Goal: Information Seeking & Learning: Understand process/instructions

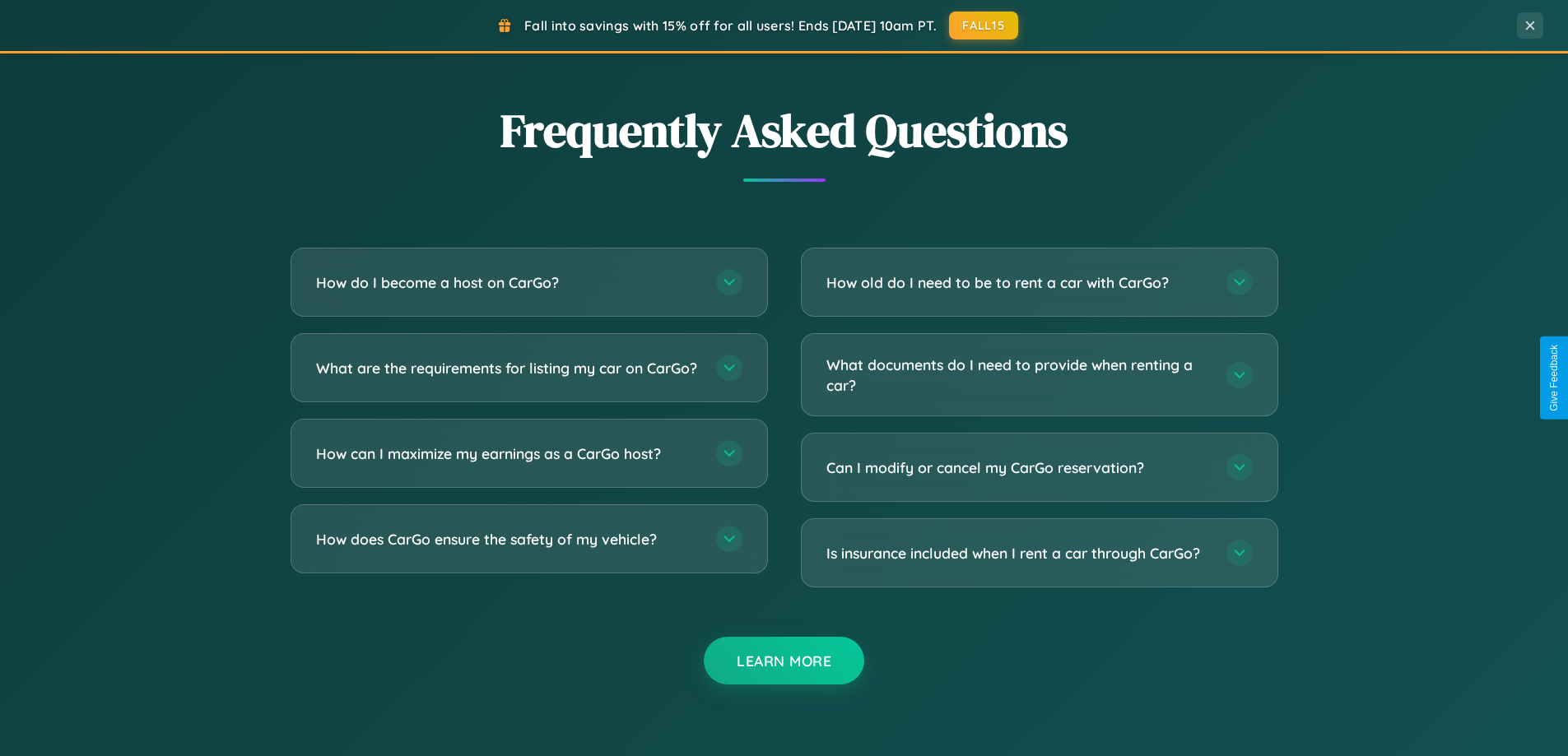
scroll to position [3165, 0]
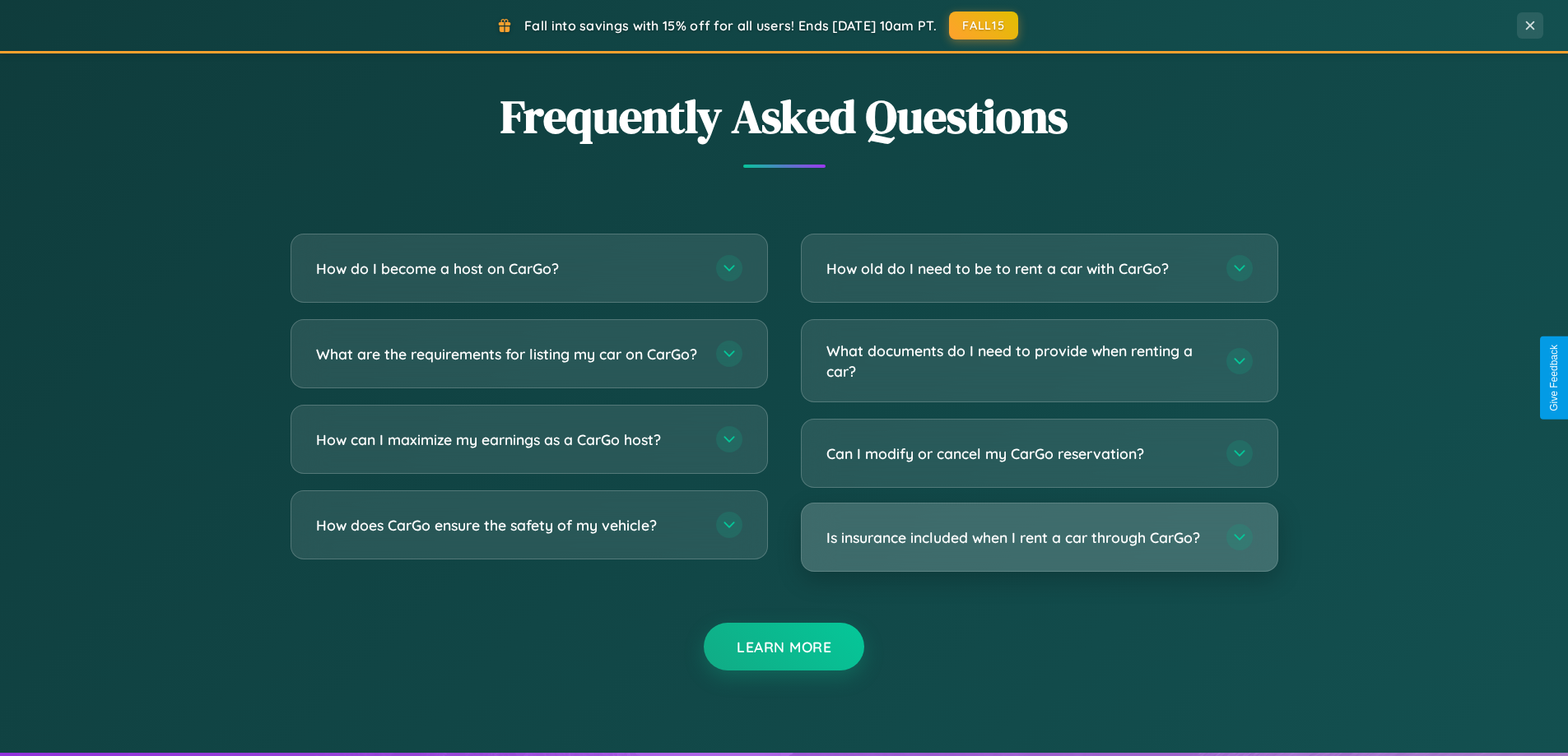
click at [1038, 537] on h3 "Is insurance included when I rent a car through CarGo?" at bounding box center [1018, 538] width 383 height 21
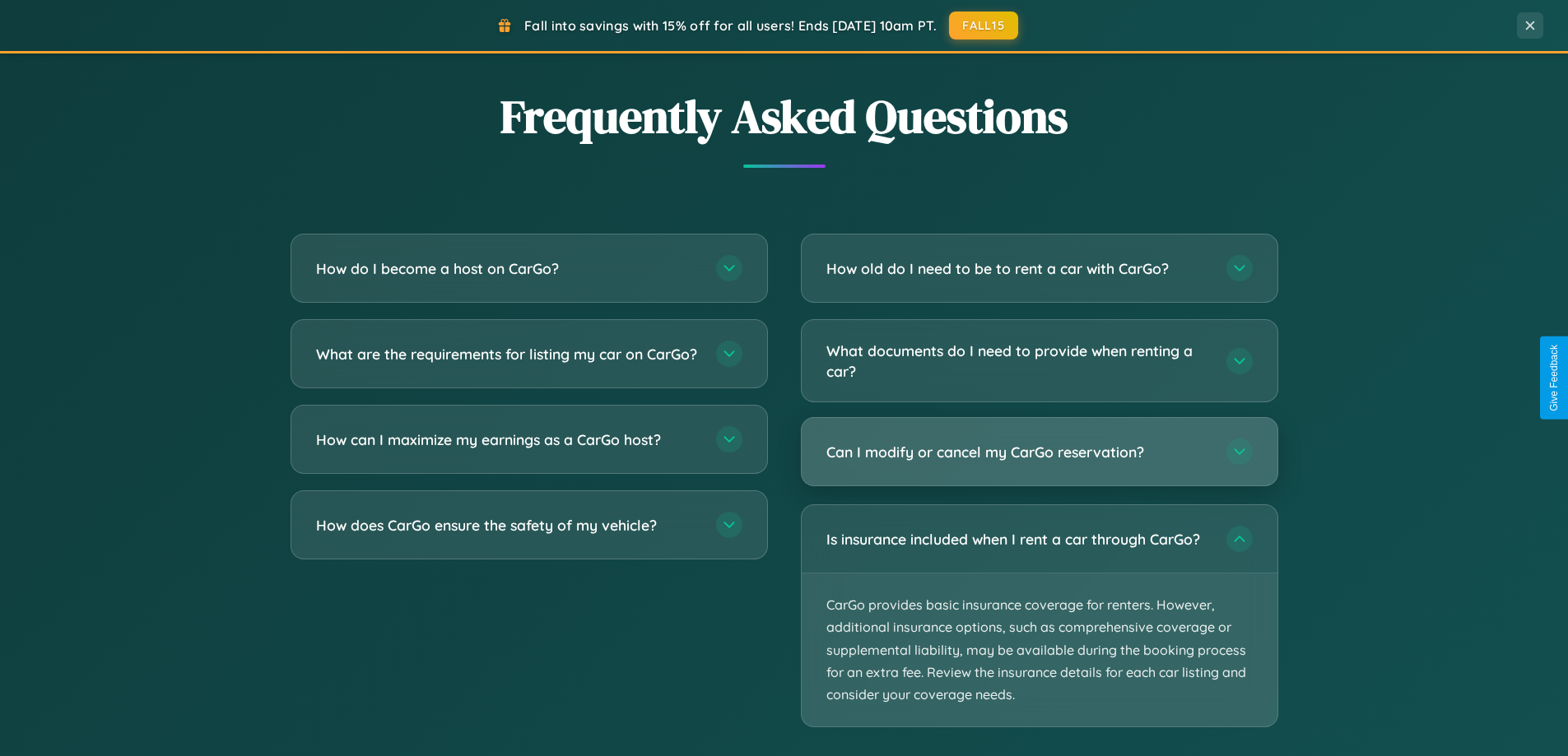
click at [1038, 453] on h3 "Can I modify or cancel my CarGo reservation?" at bounding box center [1018, 452] width 383 height 21
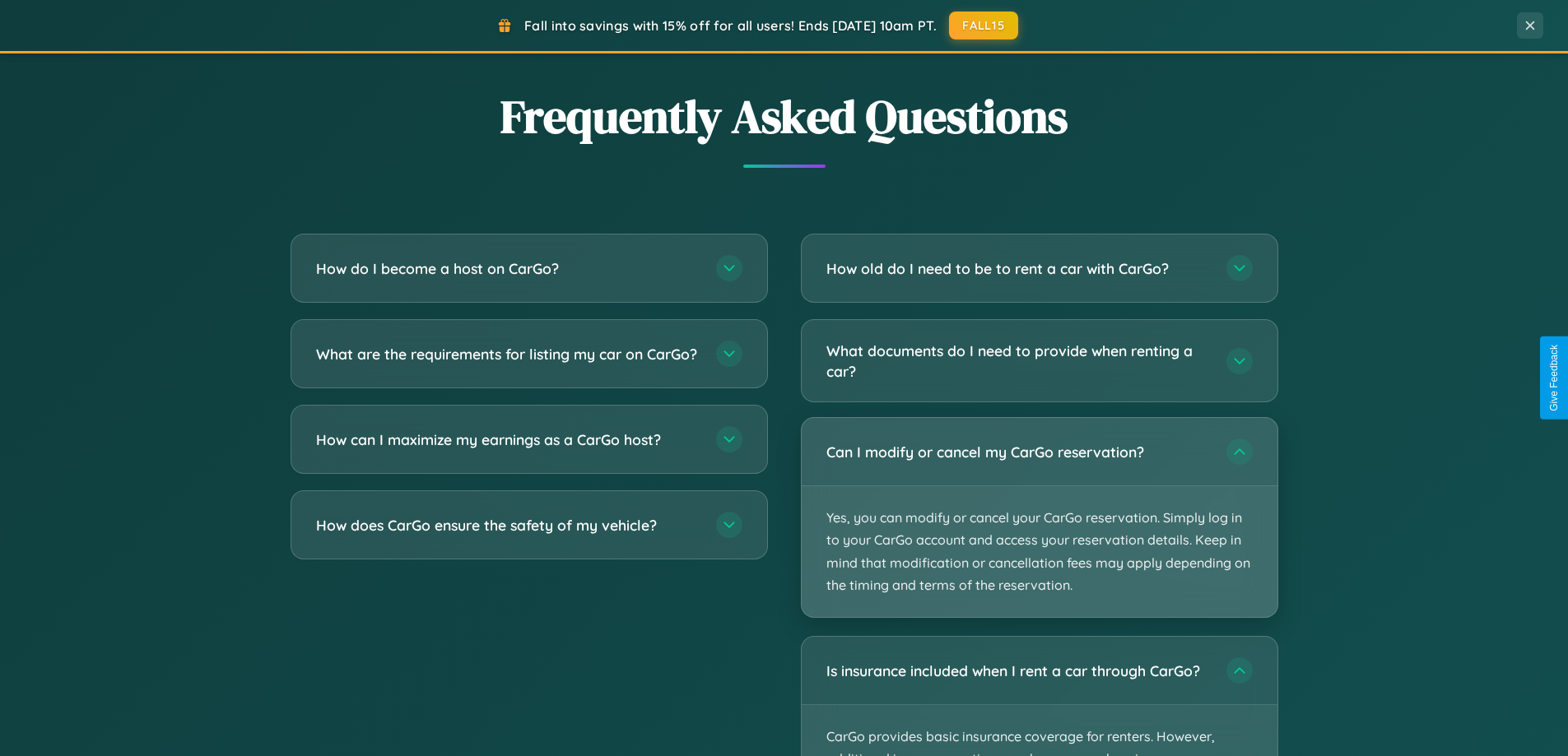
click at [1038, 517] on p "Yes, you can modify or cancel your CarGo reservation. Simply log in to your Car…" at bounding box center [1039, 551] width 476 height 131
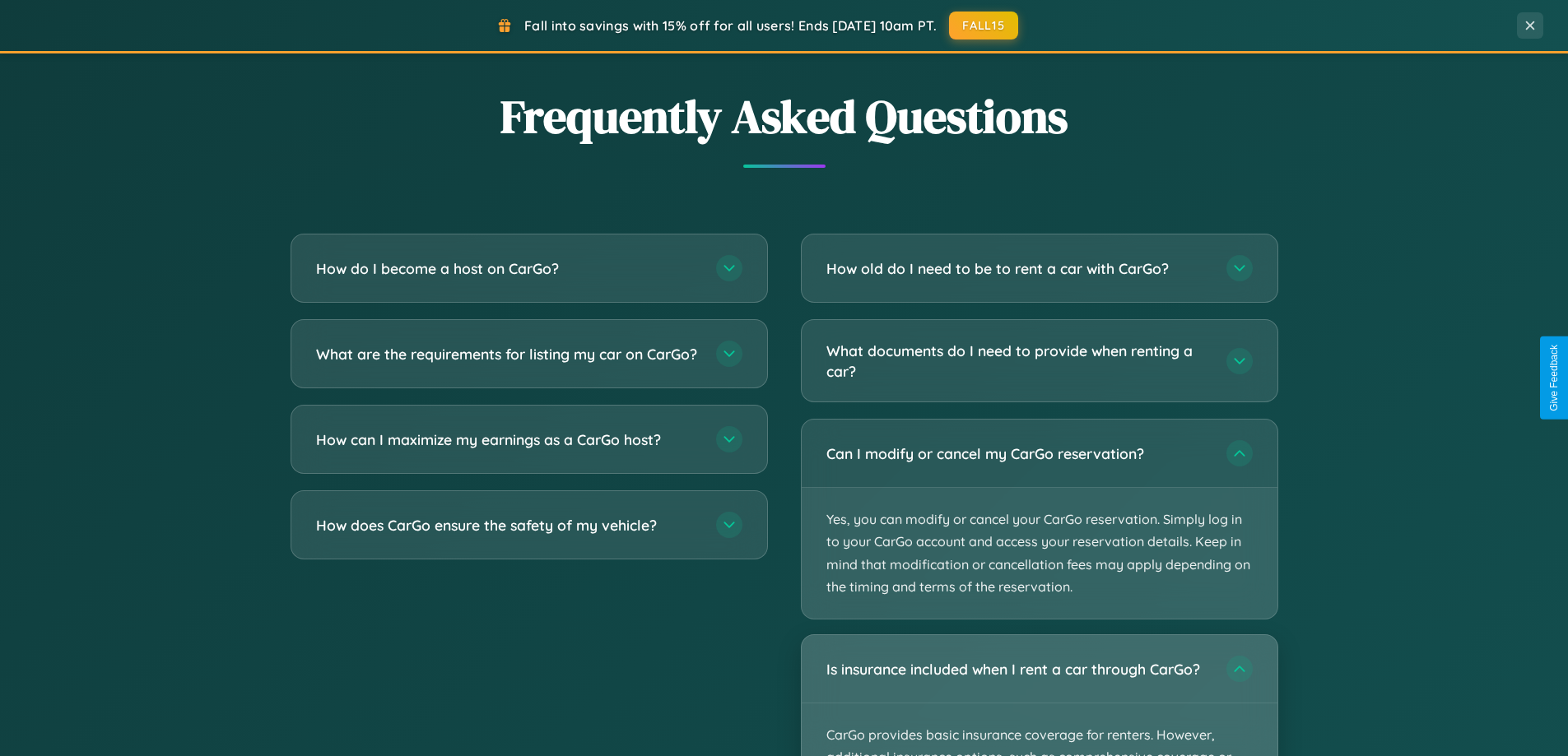
click at [1038, 695] on div "Is insurance included when I rent a car through CarGo?" at bounding box center [1039, 668] width 476 height 67
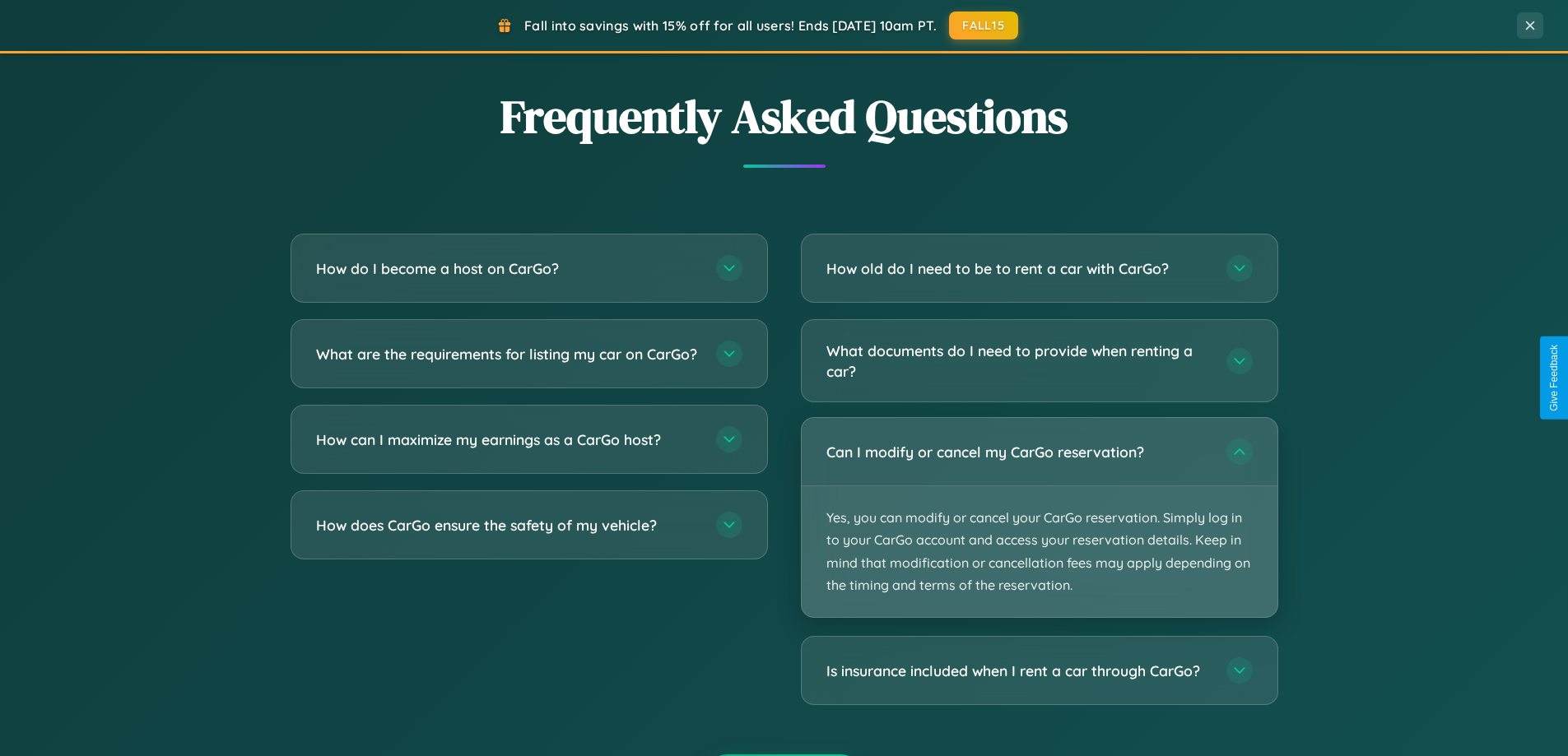
click at [1038, 517] on p "Yes, you can modify or cancel your CarGo reservation. Simply log in to your Car…" at bounding box center [1039, 551] width 476 height 131
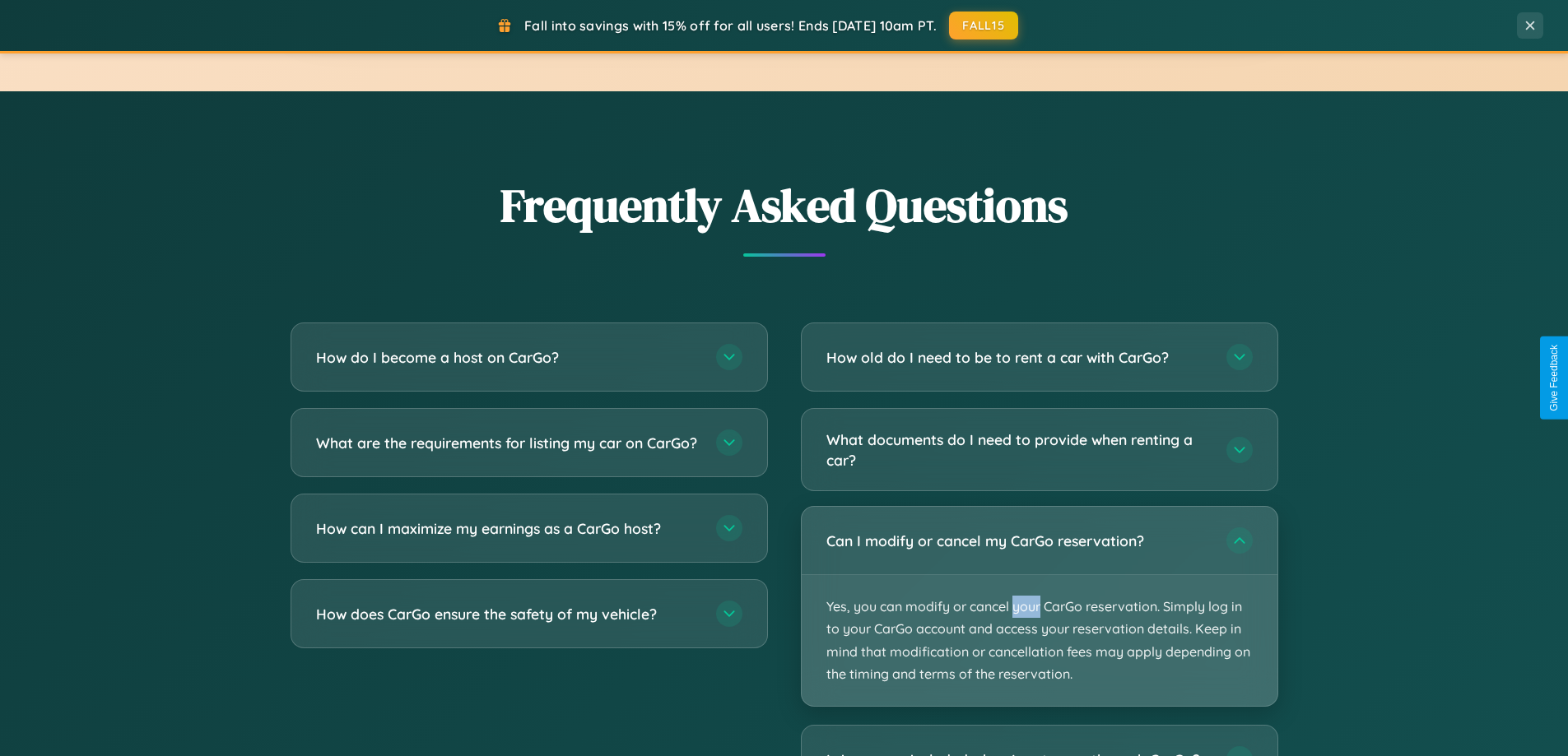
scroll to position [2818, 0]
